Goal: Task Accomplishment & Management: Manage account settings

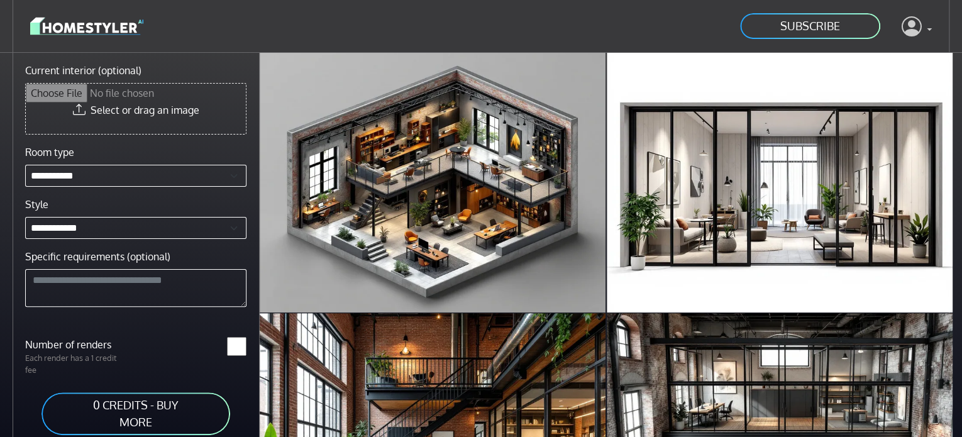
click at [918, 27] on icon at bounding box center [912, 26] width 20 height 26
click at [871, 50] on link "Profile" at bounding box center [881, 58] width 99 height 20
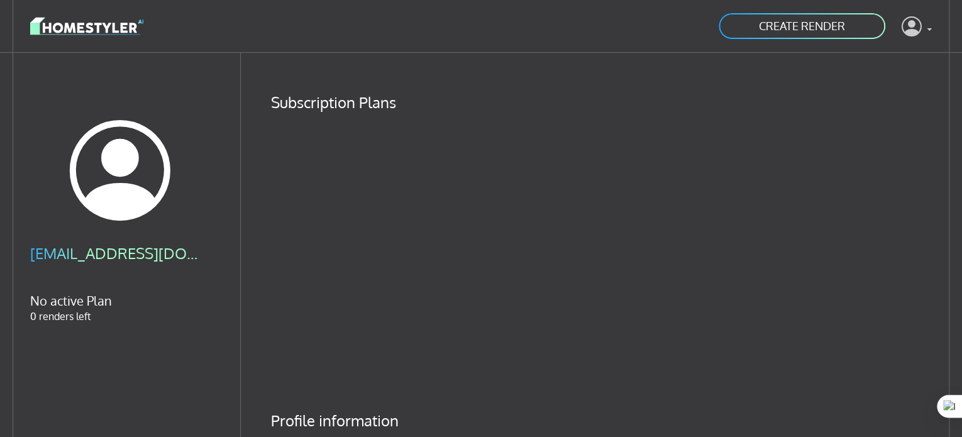
click at [926, 29] on link at bounding box center [917, 26] width 30 height 30
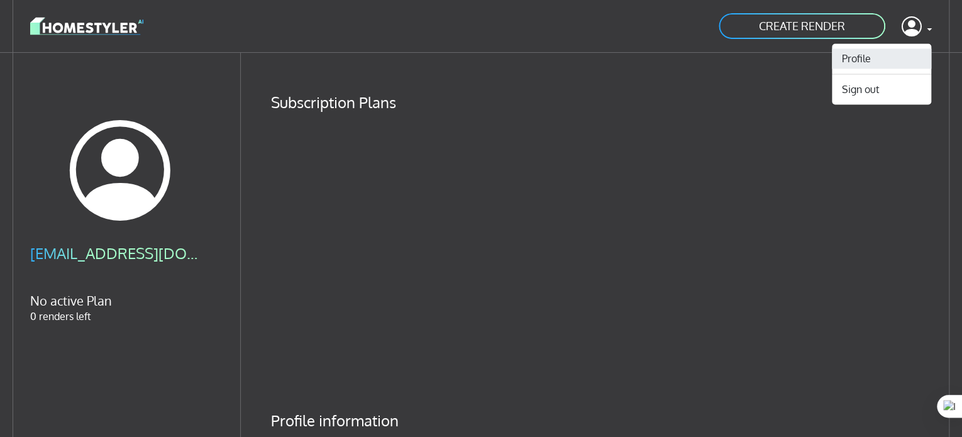
click at [896, 55] on link "Profile" at bounding box center [881, 58] width 99 height 20
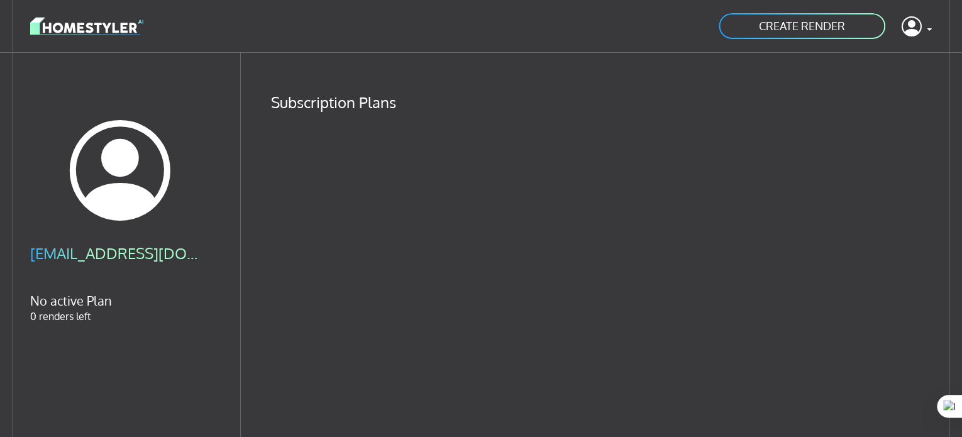
click at [109, 28] on img at bounding box center [86, 26] width 113 height 22
